Goal: Information Seeking & Learning: Learn about a topic

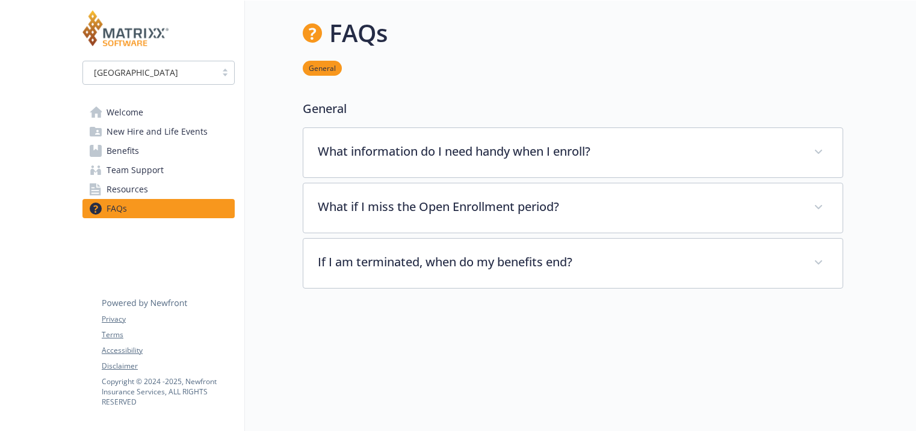
click at [136, 152] on span "Benefits" at bounding box center [123, 150] width 32 height 19
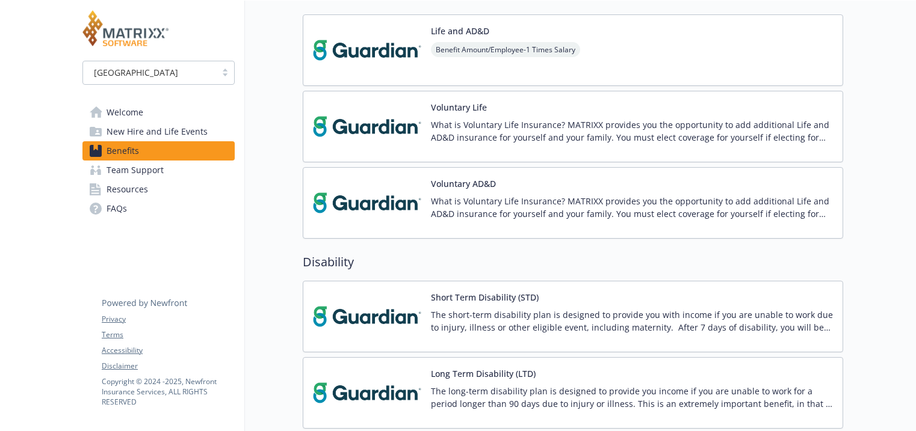
scroll to position [903, 0]
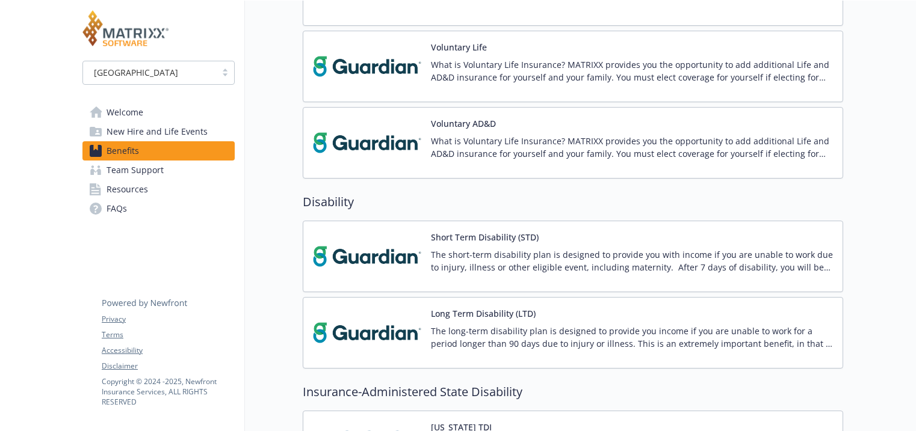
click at [474, 313] on button "Long Term Disability (LTD)" at bounding box center [483, 313] width 105 height 13
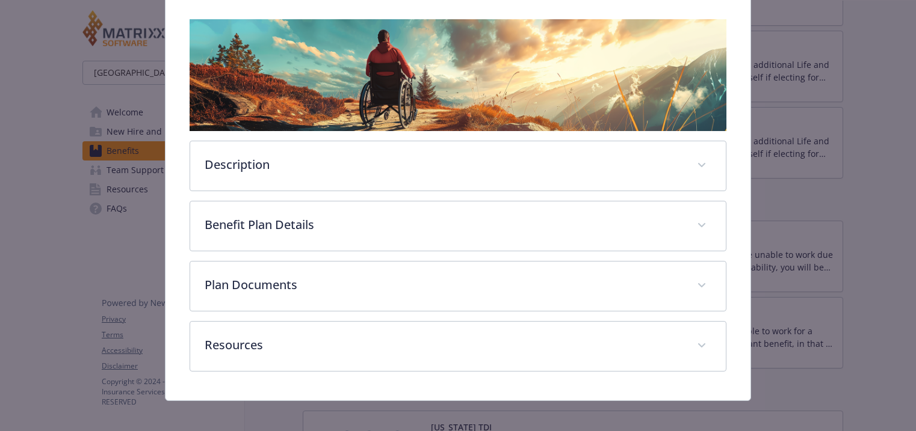
scroll to position [191, 0]
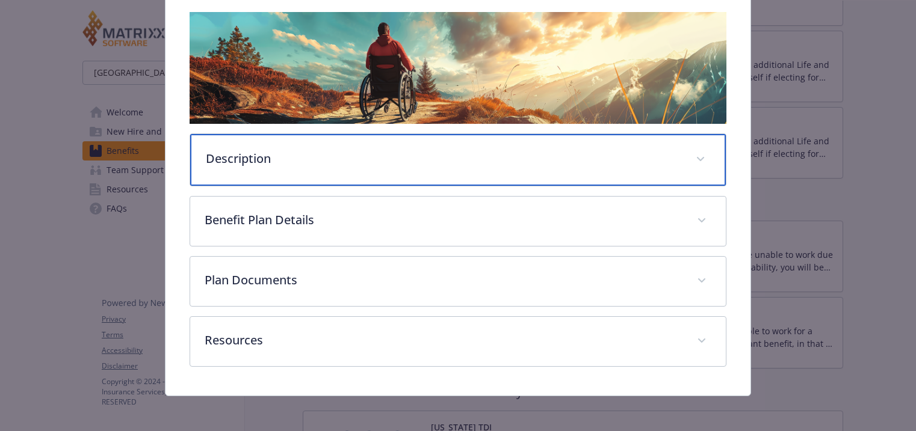
click at [384, 153] on p "Description" at bounding box center [443, 159] width 475 height 18
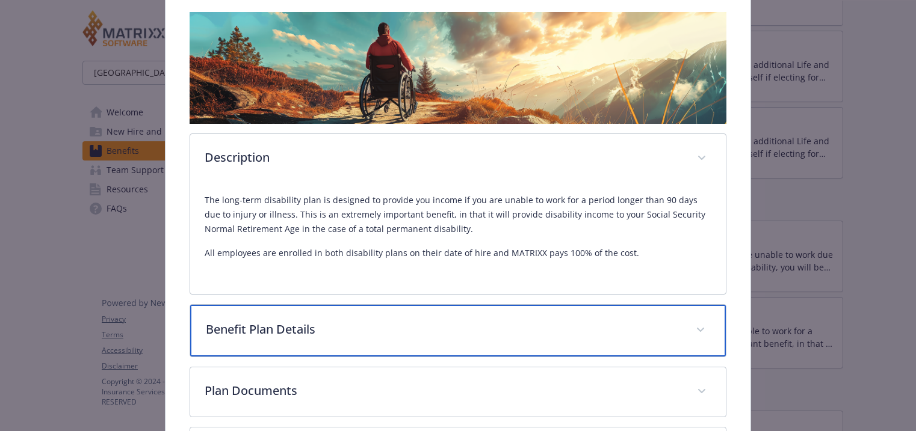
click at [381, 344] on div "Benefit Plan Details" at bounding box center [458, 331] width 536 height 52
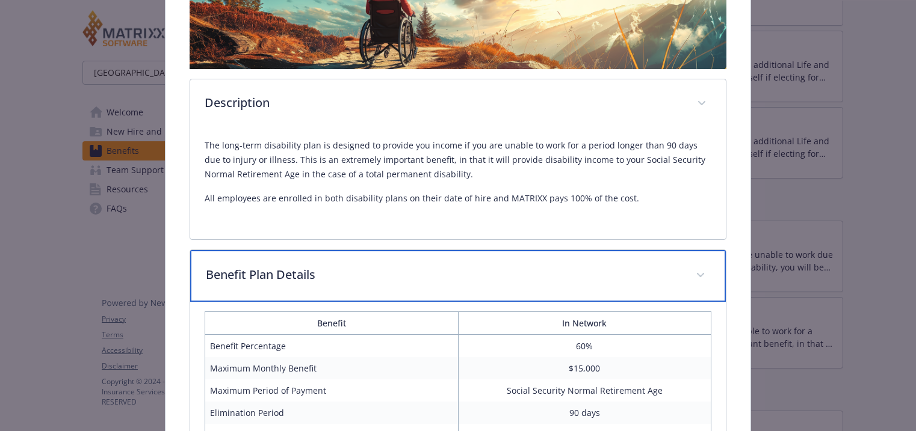
scroll to position [371, 0]
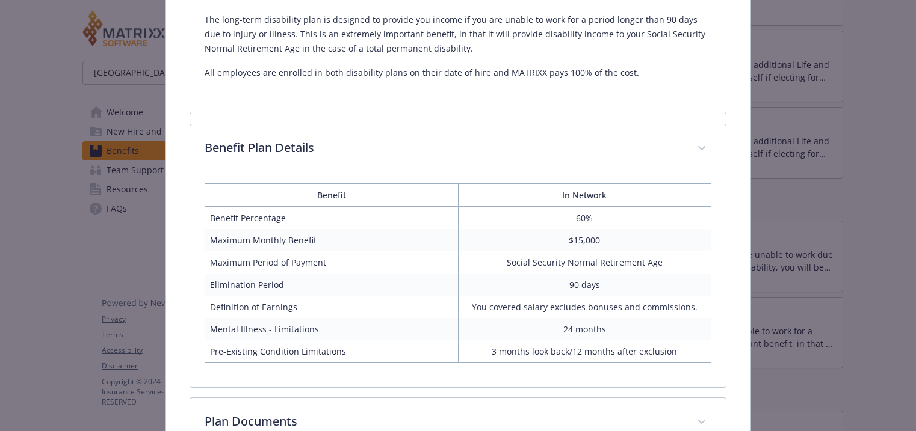
click at [576, 244] on td "$15,000" at bounding box center [584, 240] width 253 height 22
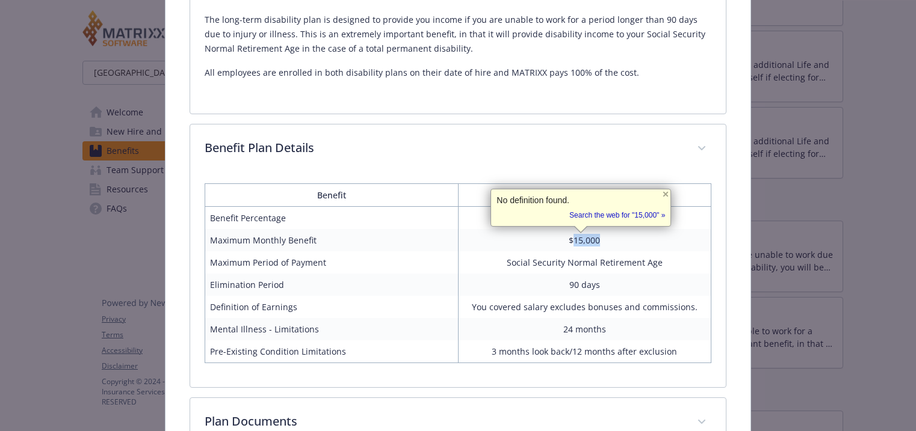
click at [581, 247] on td "$15,000" at bounding box center [584, 240] width 253 height 22
